Goal: Contribute content: Contribute content

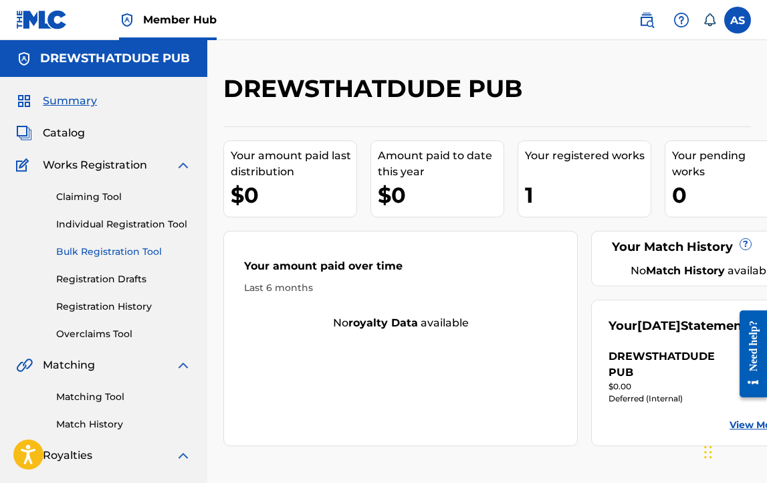
click at [116, 250] on link "Bulk Registration Tool" at bounding box center [123, 252] width 135 height 14
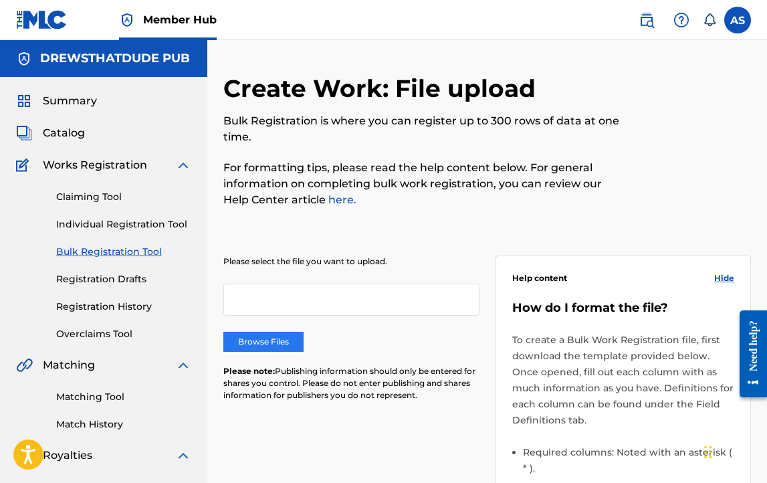
click at [271, 338] on label "Browse Files" at bounding box center [263, 342] width 80 height 20
click at [0, 0] on input "Browse Files" at bounding box center [0, 0] width 0 height 0
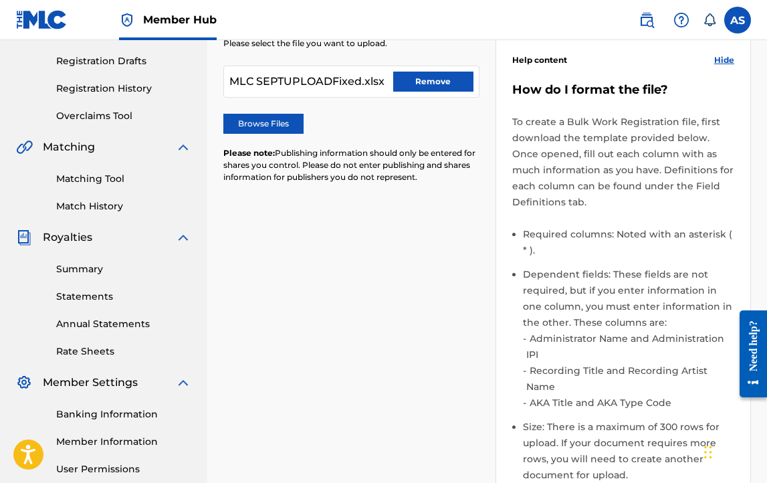
scroll to position [527, 0]
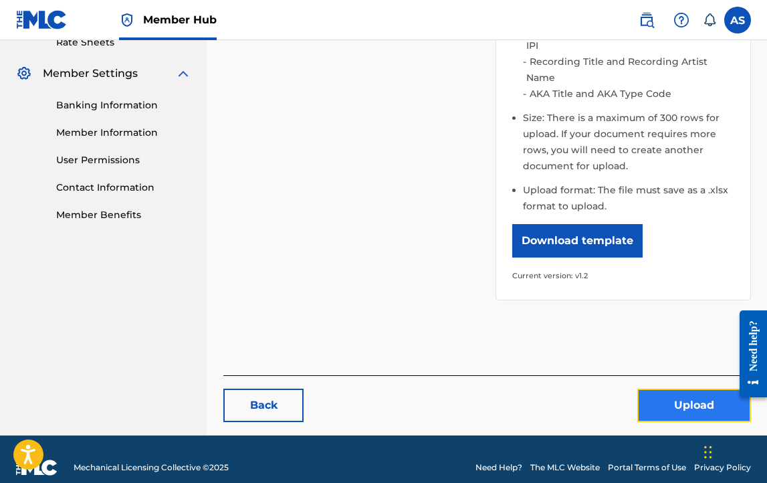
click at [673, 388] on button "Upload" at bounding box center [694, 404] width 114 height 33
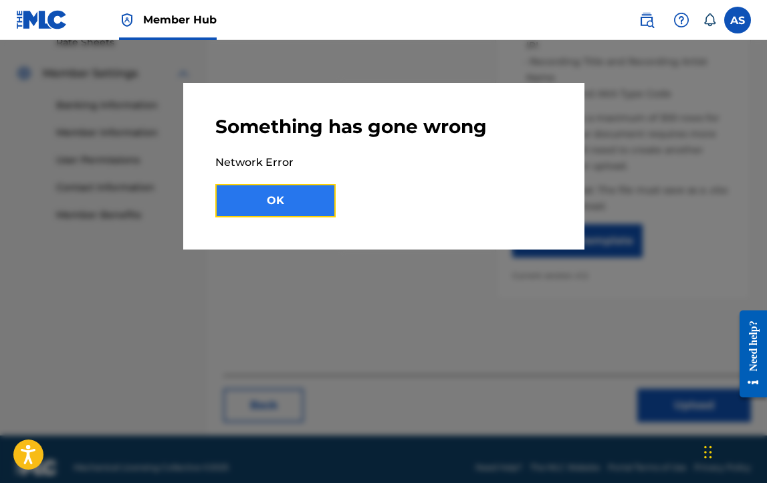
click at [264, 202] on button "OK" at bounding box center [275, 200] width 120 height 33
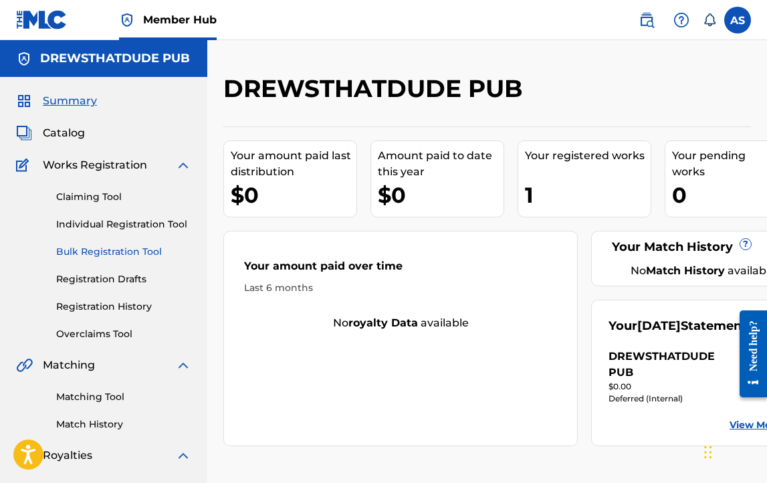
click at [110, 249] on link "Bulk Registration Tool" at bounding box center [123, 252] width 135 height 14
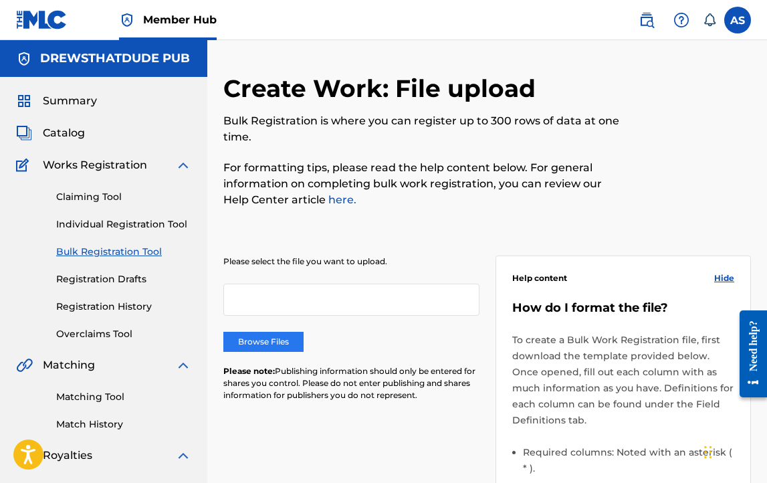
click at [282, 333] on label "Browse Files" at bounding box center [263, 342] width 80 height 20
click at [0, 0] on input "Browse Files" at bounding box center [0, 0] width 0 height 0
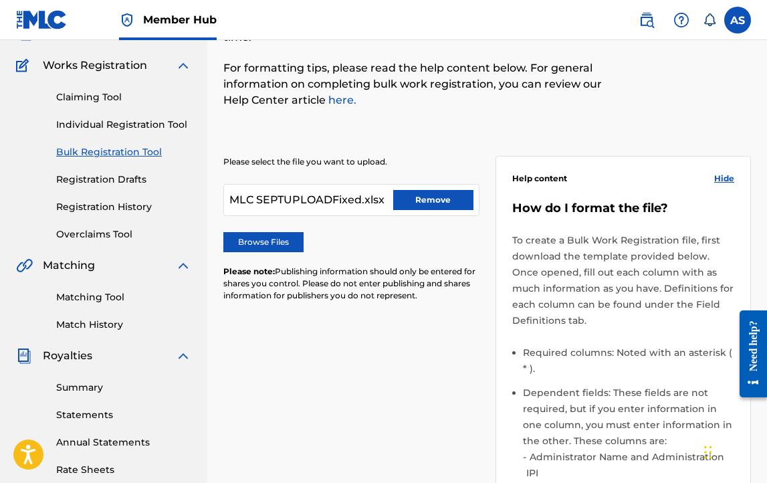
scroll to position [120, 0]
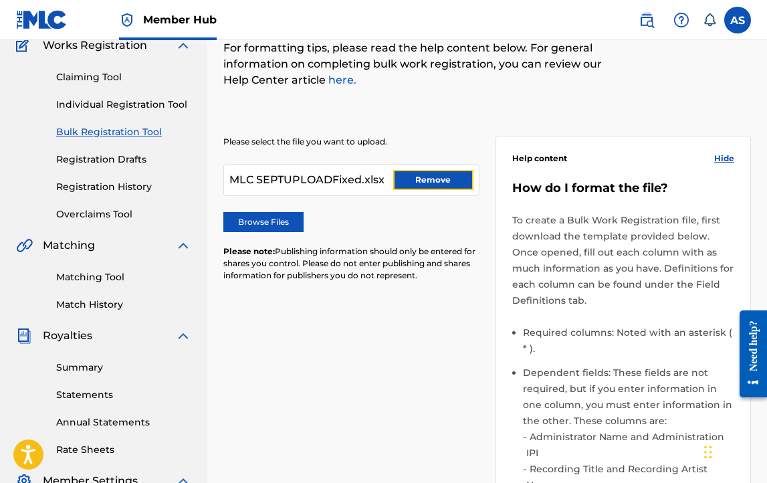
click at [435, 173] on button "Remove" at bounding box center [433, 180] width 80 height 20
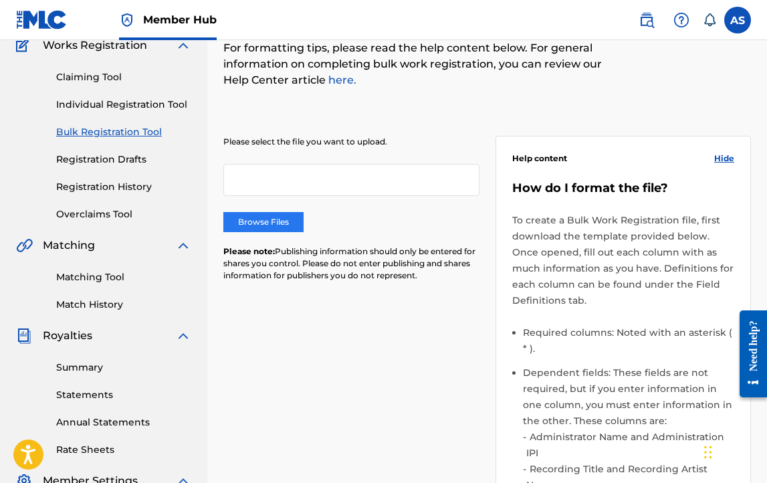
click at [272, 222] on label "Browse Files" at bounding box center [263, 222] width 80 height 20
click at [0, 0] on input "Browse Files" at bounding box center [0, 0] width 0 height 0
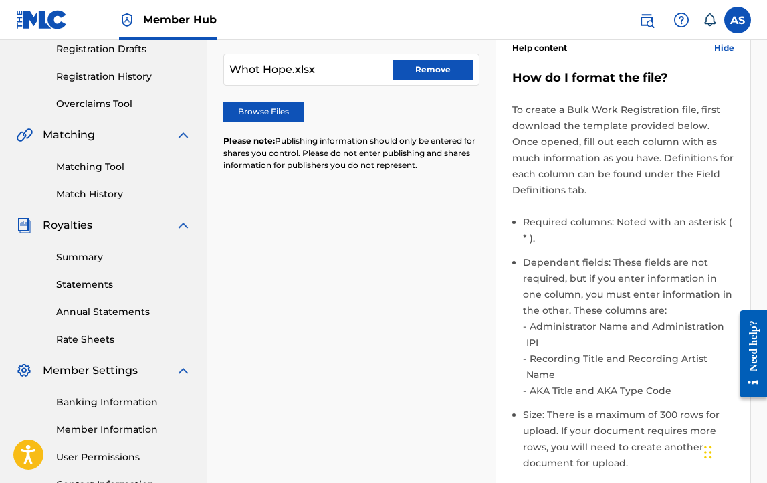
scroll to position [527, 0]
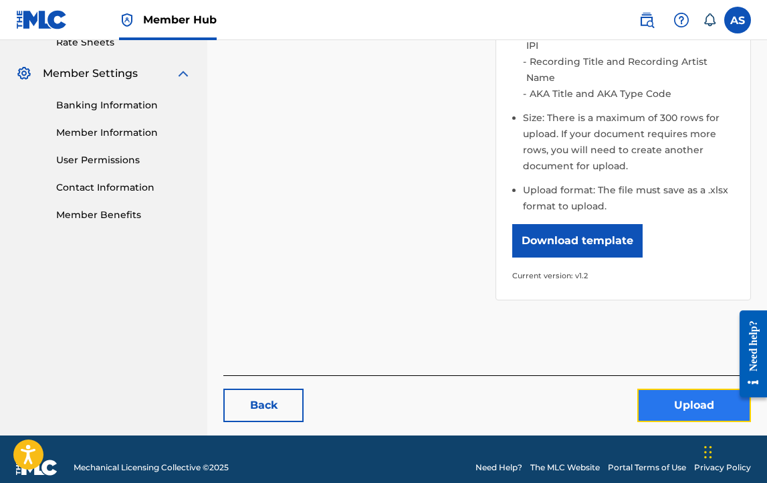
click at [668, 388] on button "Upload" at bounding box center [694, 404] width 114 height 33
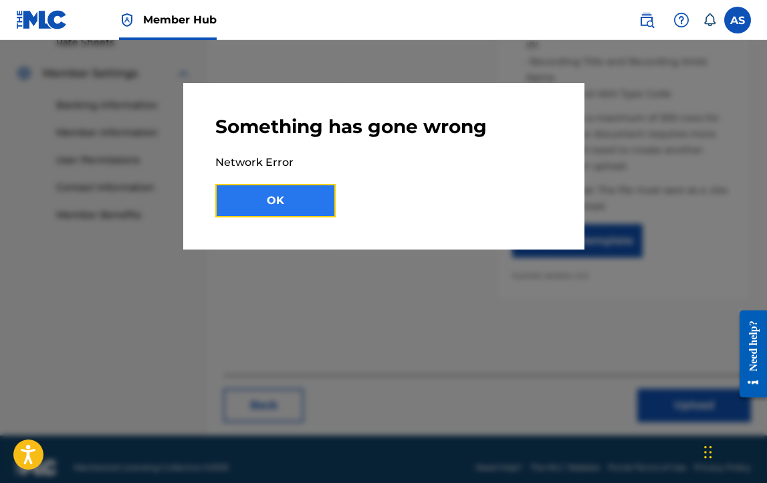
click at [316, 208] on button "OK" at bounding box center [275, 200] width 120 height 33
